Goal: Transaction & Acquisition: Obtain resource

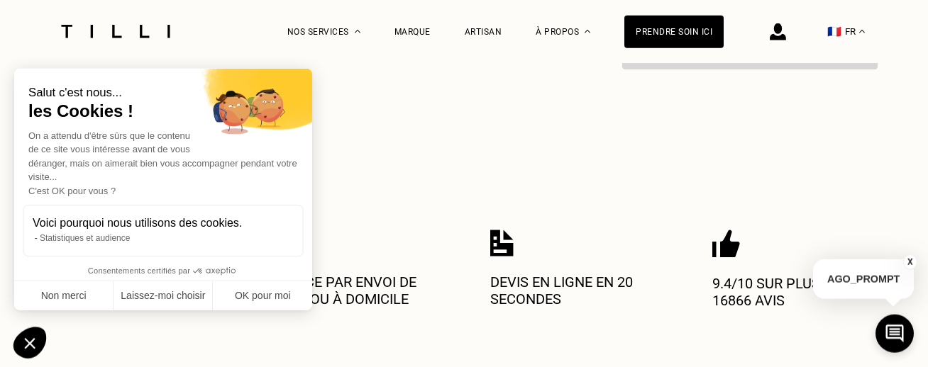
scroll to position [634, 0]
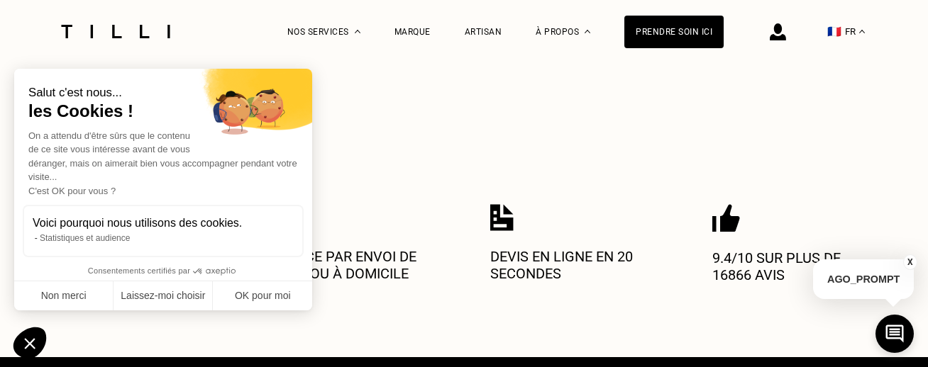
click at [138, 32] on img at bounding box center [115, 31] width 119 height 13
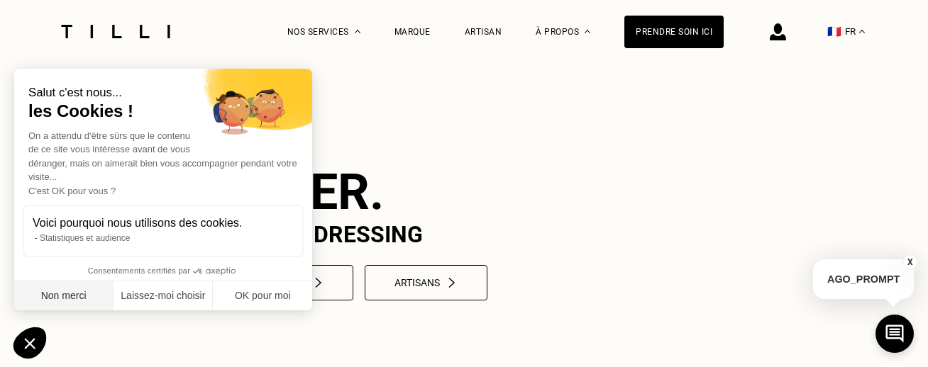
click at [65, 288] on button "Non merci" at bounding box center [63, 297] width 99 height 30
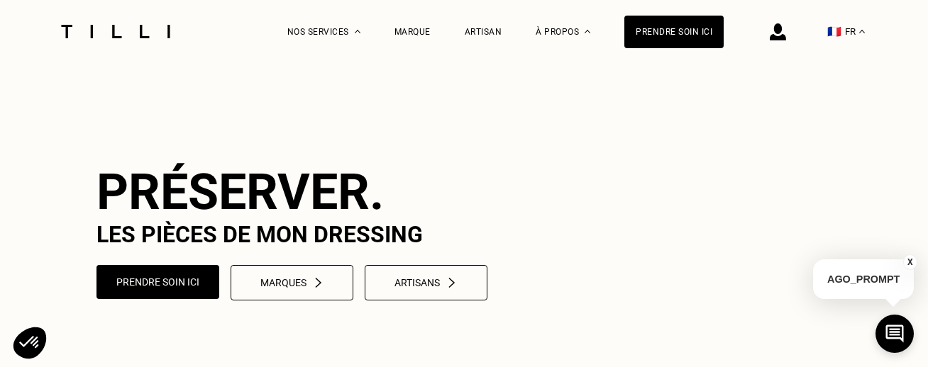
click at [786, 30] on img at bounding box center [778, 31] width 16 height 17
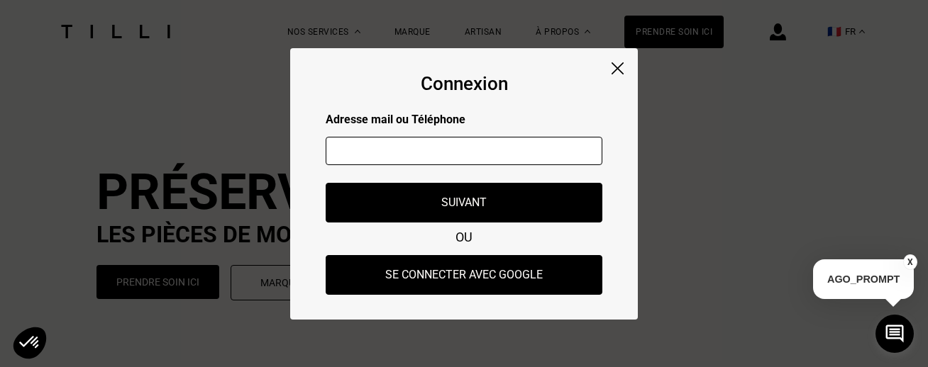
click at [619, 67] on img at bounding box center [618, 68] width 12 height 12
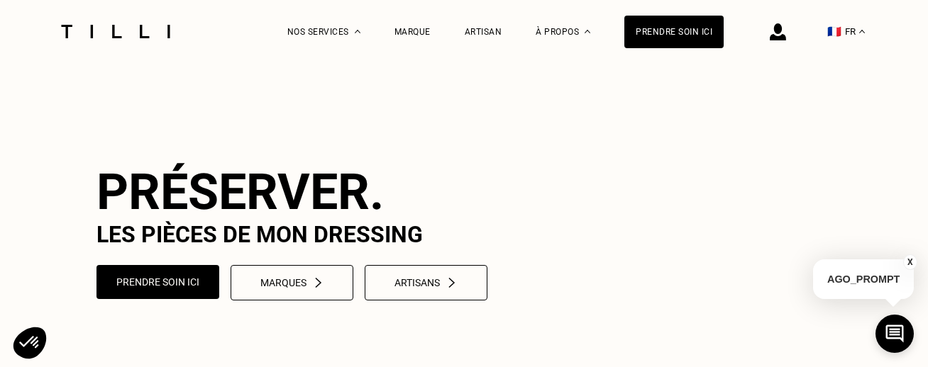
click at [110, 26] on img at bounding box center [115, 31] width 119 height 13
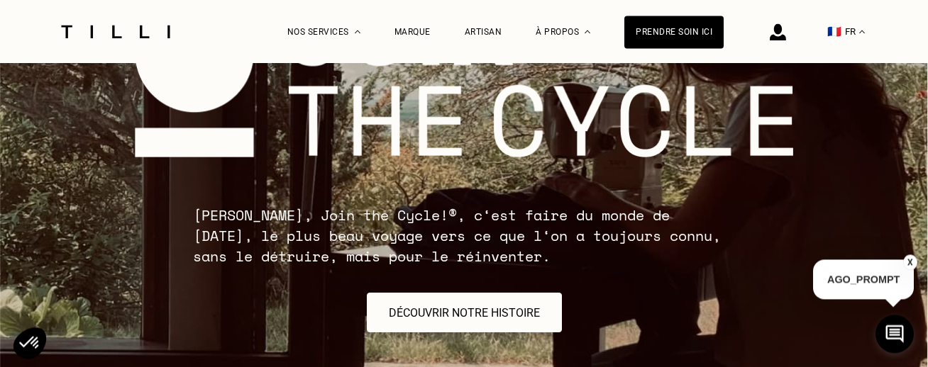
scroll to position [2655, 0]
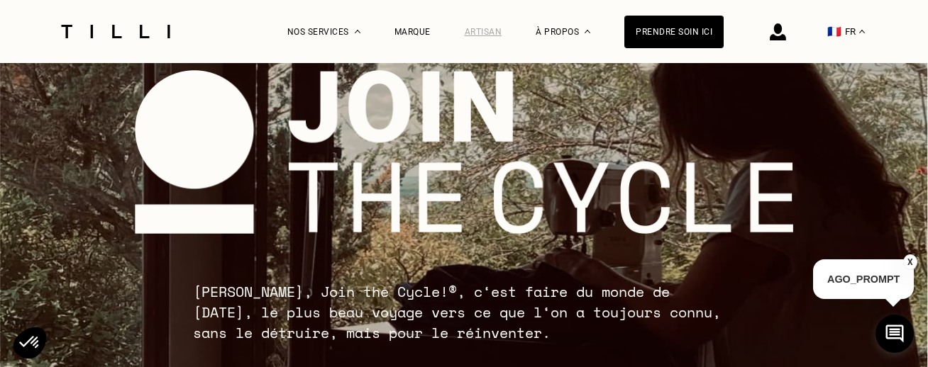
click at [493, 33] on div "Artisan" at bounding box center [484, 32] width 38 height 10
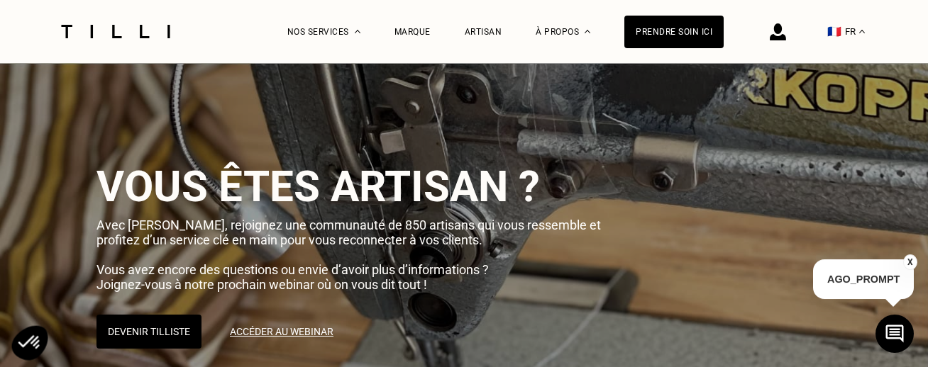
click at [35, 339] on icon at bounding box center [28, 342] width 21 height 13
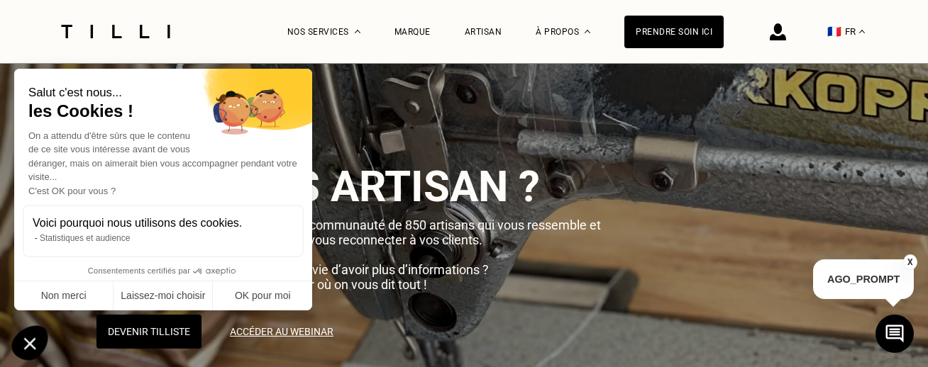
click at [31, 338] on icon "Fermer le widget sans consentement" at bounding box center [29, 343] width 36 height 35
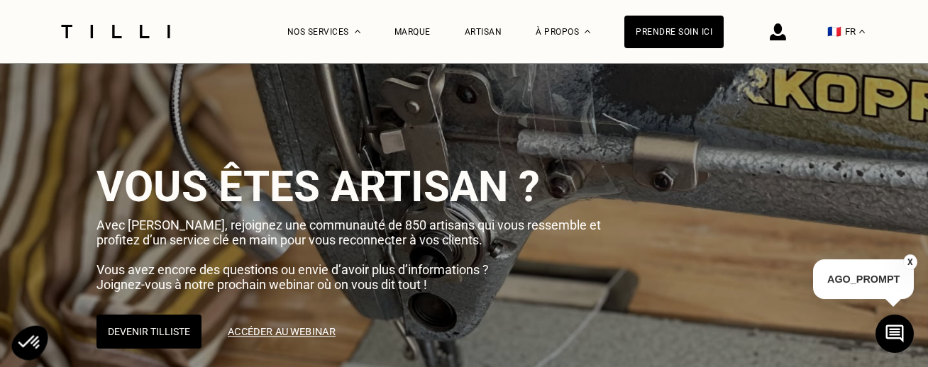
click at [314, 331] on link "Accéder au webinar" at bounding box center [281, 331] width 131 height 35
